Goal: Transaction & Acquisition: Purchase product/service

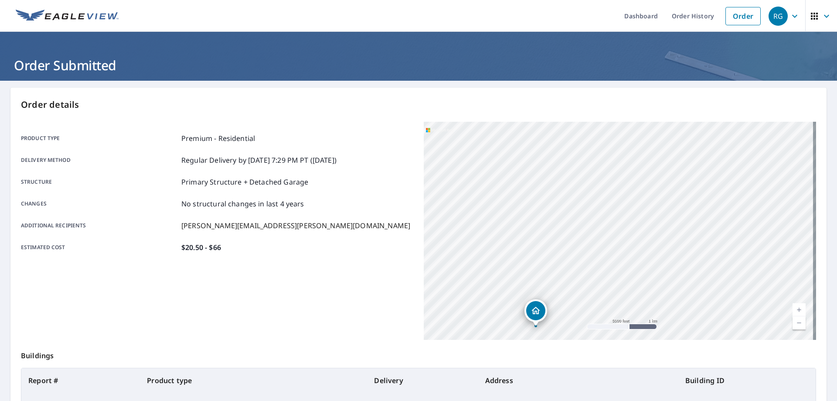
scroll to position [112, 0]
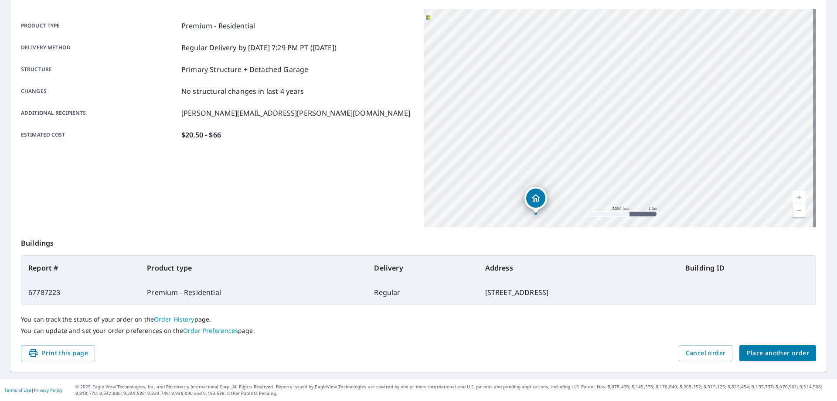
click at [783, 353] on span "Place another order" at bounding box center [777, 353] width 63 height 11
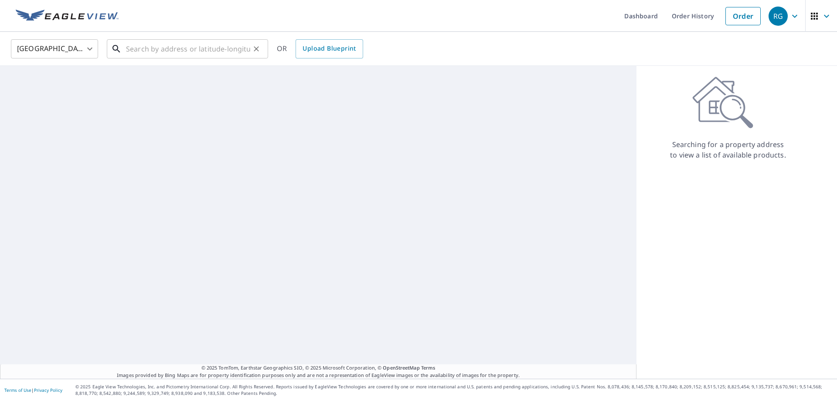
click at [230, 48] on input "text" at bounding box center [188, 49] width 124 height 24
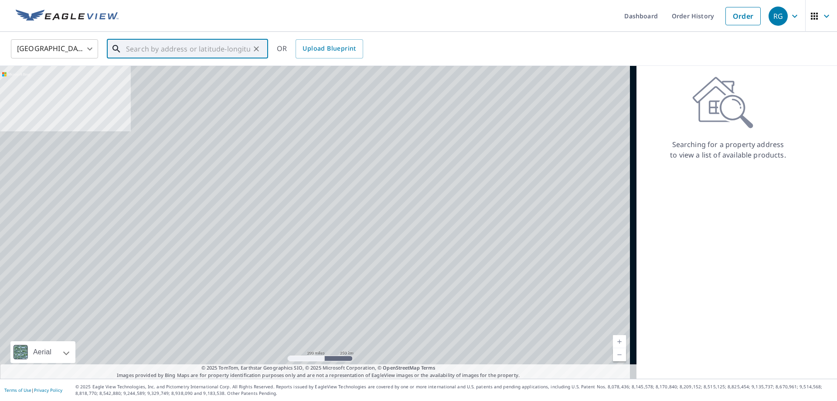
paste input "[STREET_ADDRESS][PERSON_NAME]"
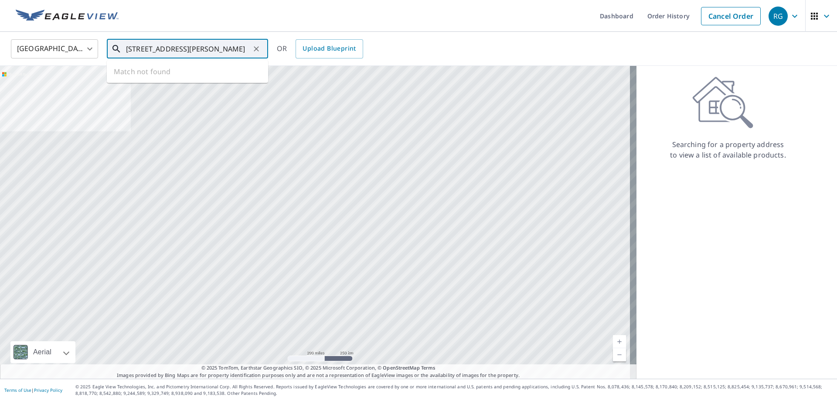
scroll to position [0, 9]
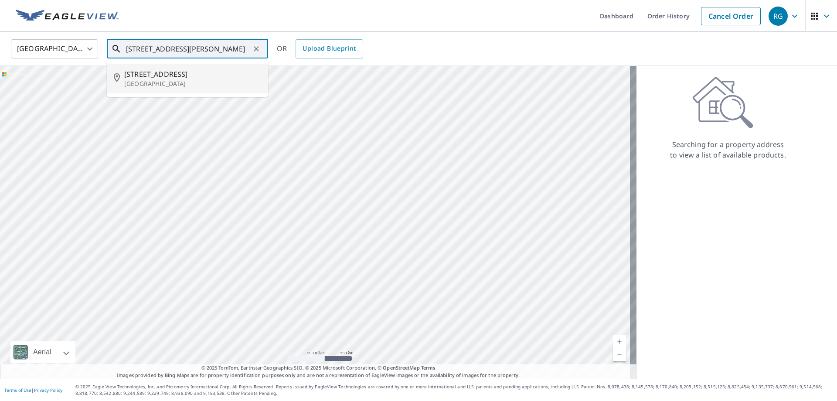
click at [230, 84] on p "[GEOGRAPHIC_DATA]" at bounding box center [192, 83] width 137 height 9
type input "[STREET_ADDRESS][PERSON_NAME]"
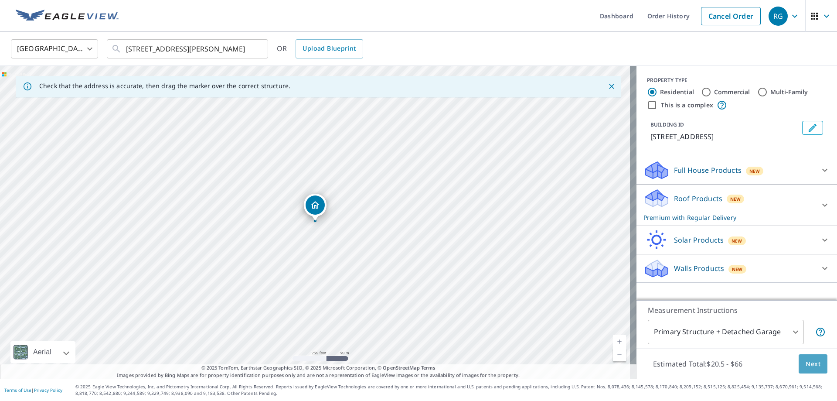
click at [807, 358] on span "Next" at bounding box center [813, 363] width 15 height 11
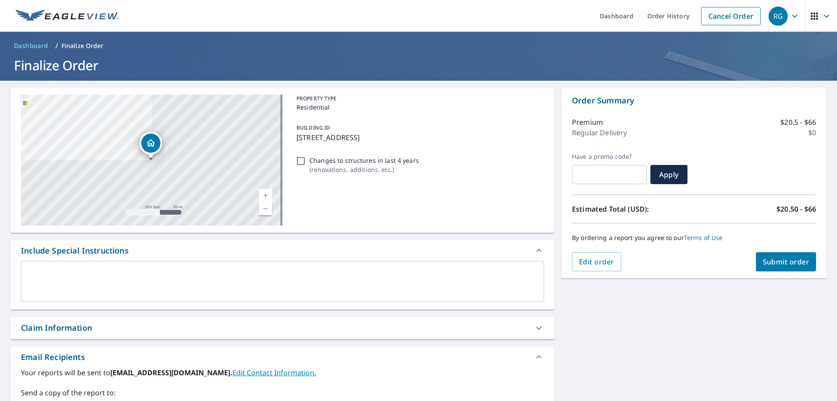
click at [776, 260] on span "Submit order" at bounding box center [786, 262] width 47 height 10
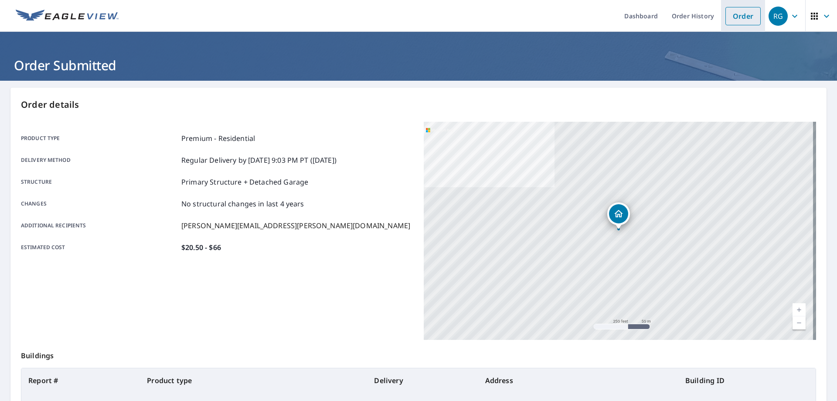
click at [731, 15] on link "Order" at bounding box center [743, 16] width 35 height 18
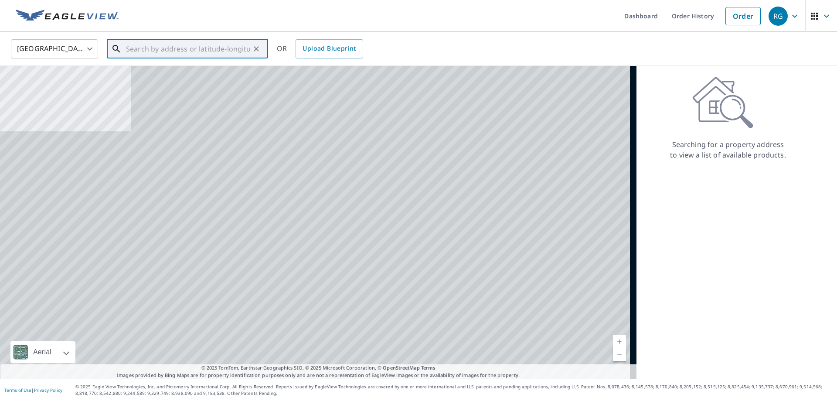
click at [158, 54] on input "text" at bounding box center [188, 49] width 124 height 24
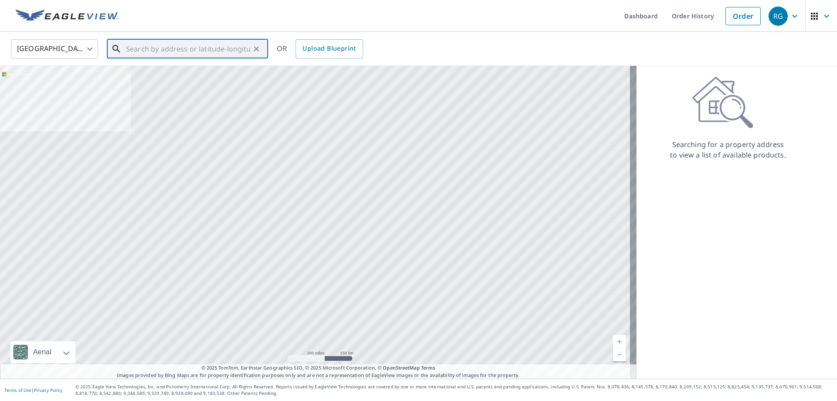
paste input "[STREET_ADDRESS][PERSON_NAME]"
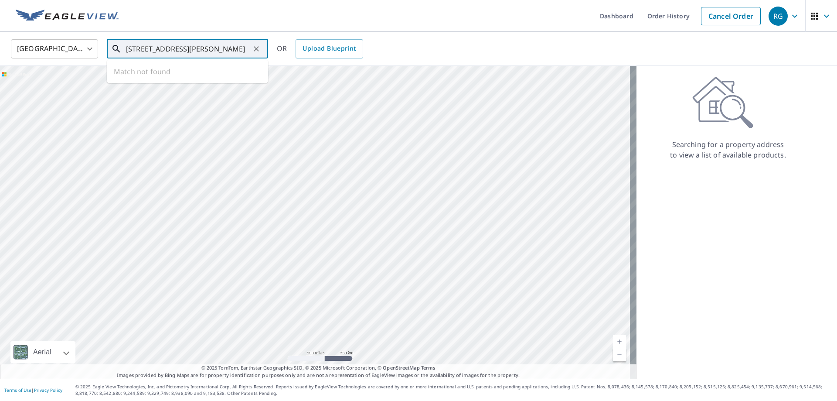
scroll to position [0, 4]
click at [186, 79] on p "[GEOGRAPHIC_DATA], [GEOGRAPHIC_DATA] 85257" at bounding box center [192, 87] width 137 height 17
type input "[STREET_ADDRESS][PERSON_NAME]"
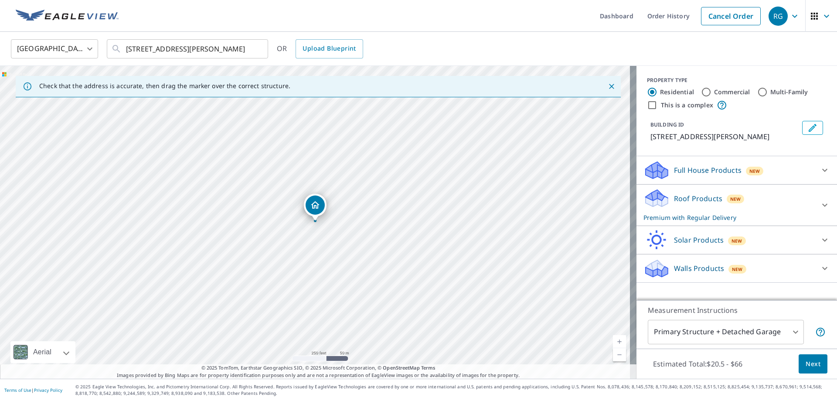
click at [806, 364] on span "Next" at bounding box center [813, 363] width 15 height 11
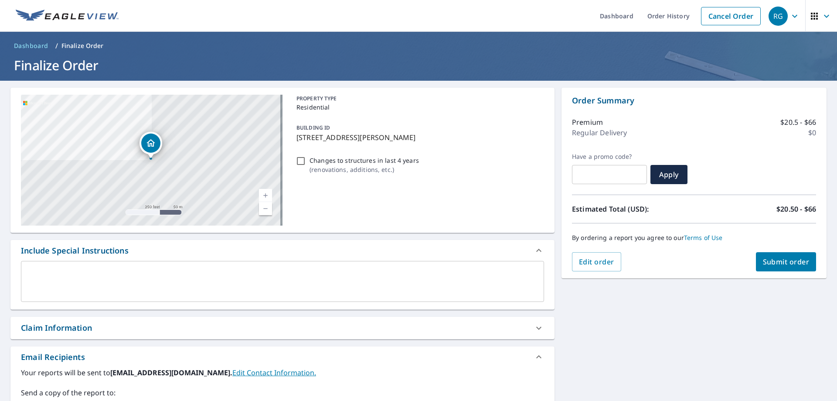
click at [783, 261] on span "Submit order" at bounding box center [786, 262] width 47 height 10
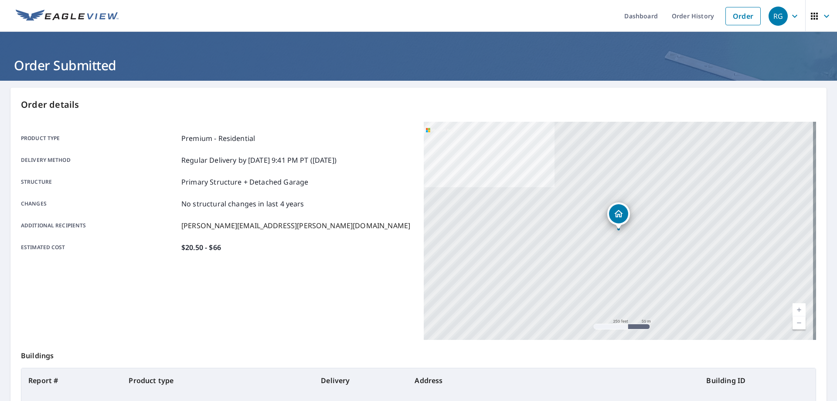
click at [128, 256] on div "Product type Premium - Residential Delivery method Regular Delivery by [DATE] 9…" at bounding box center [217, 193] width 392 height 142
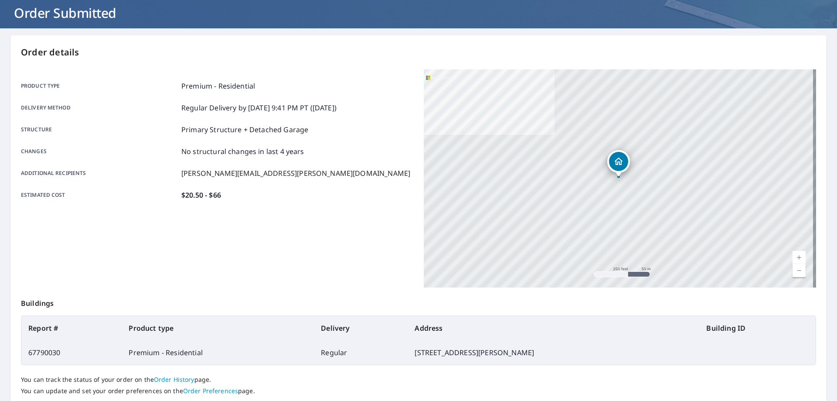
scroll to position [112, 0]
